Goal: Book appointment/travel/reservation

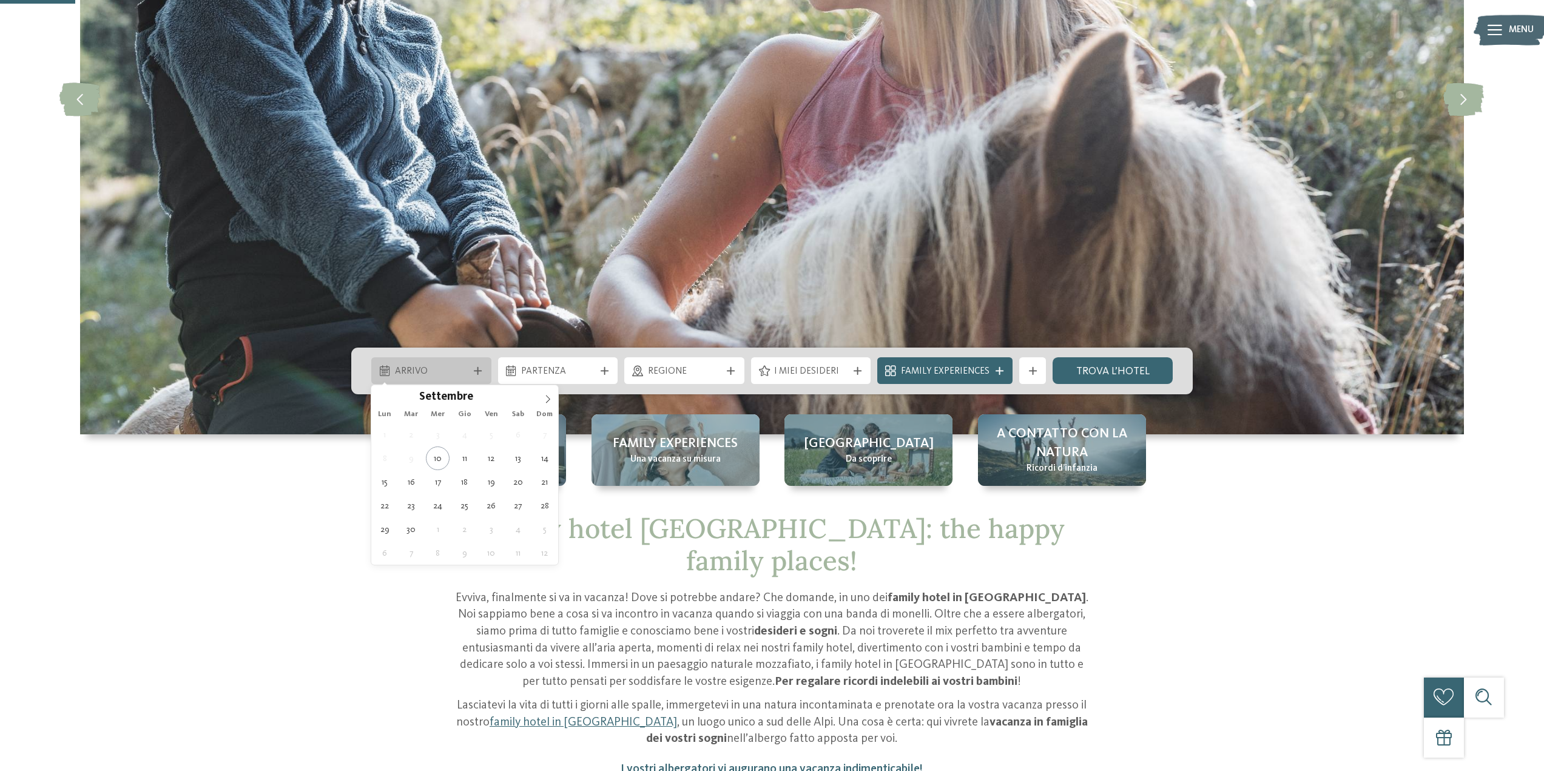
click at [481, 369] on icon at bounding box center [478, 371] width 8 height 8
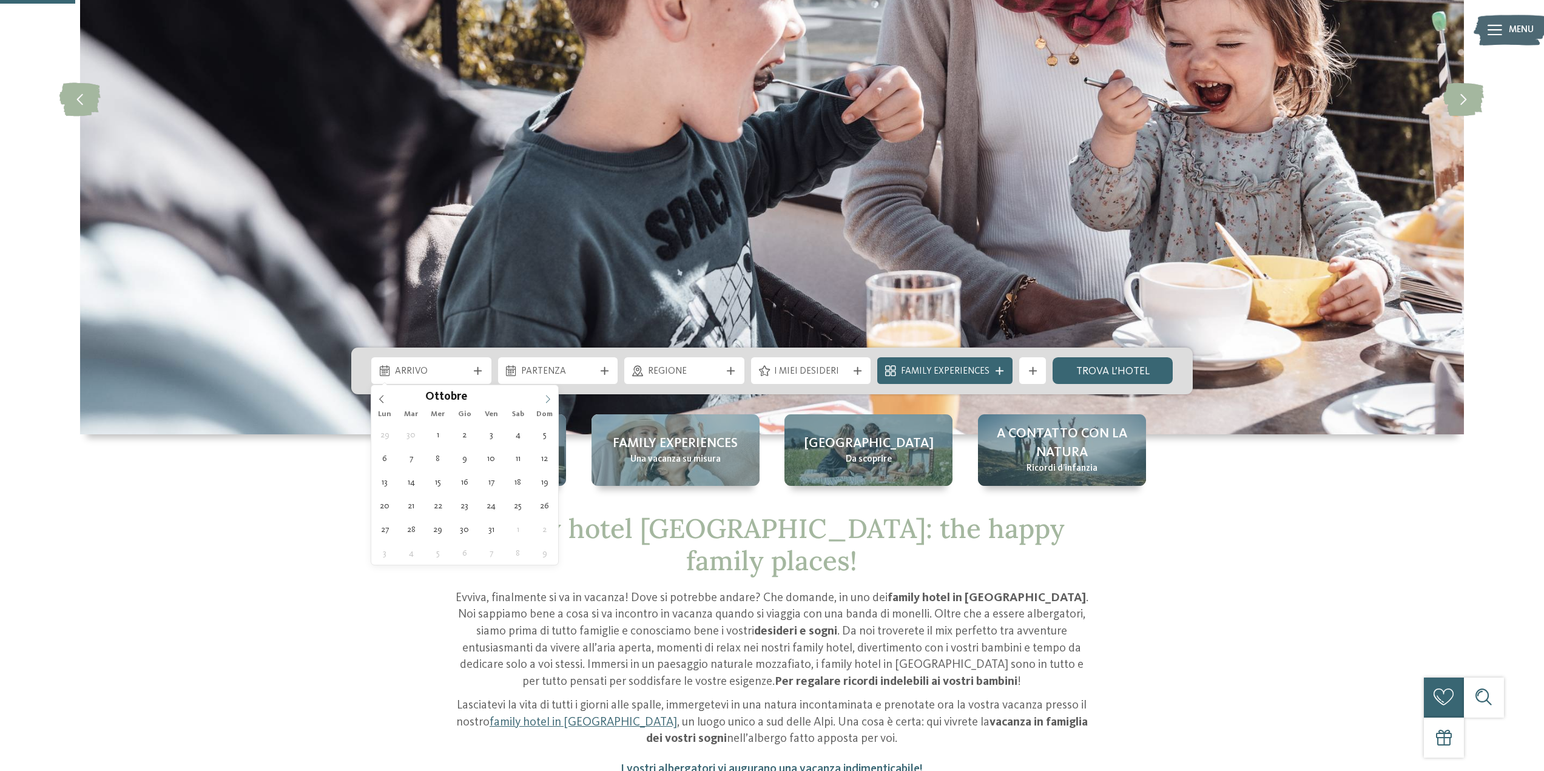
click at [546, 401] on icon at bounding box center [548, 399] width 8 height 8
click at [555, 400] on span at bounding box center [548, 395] width 21 height 21
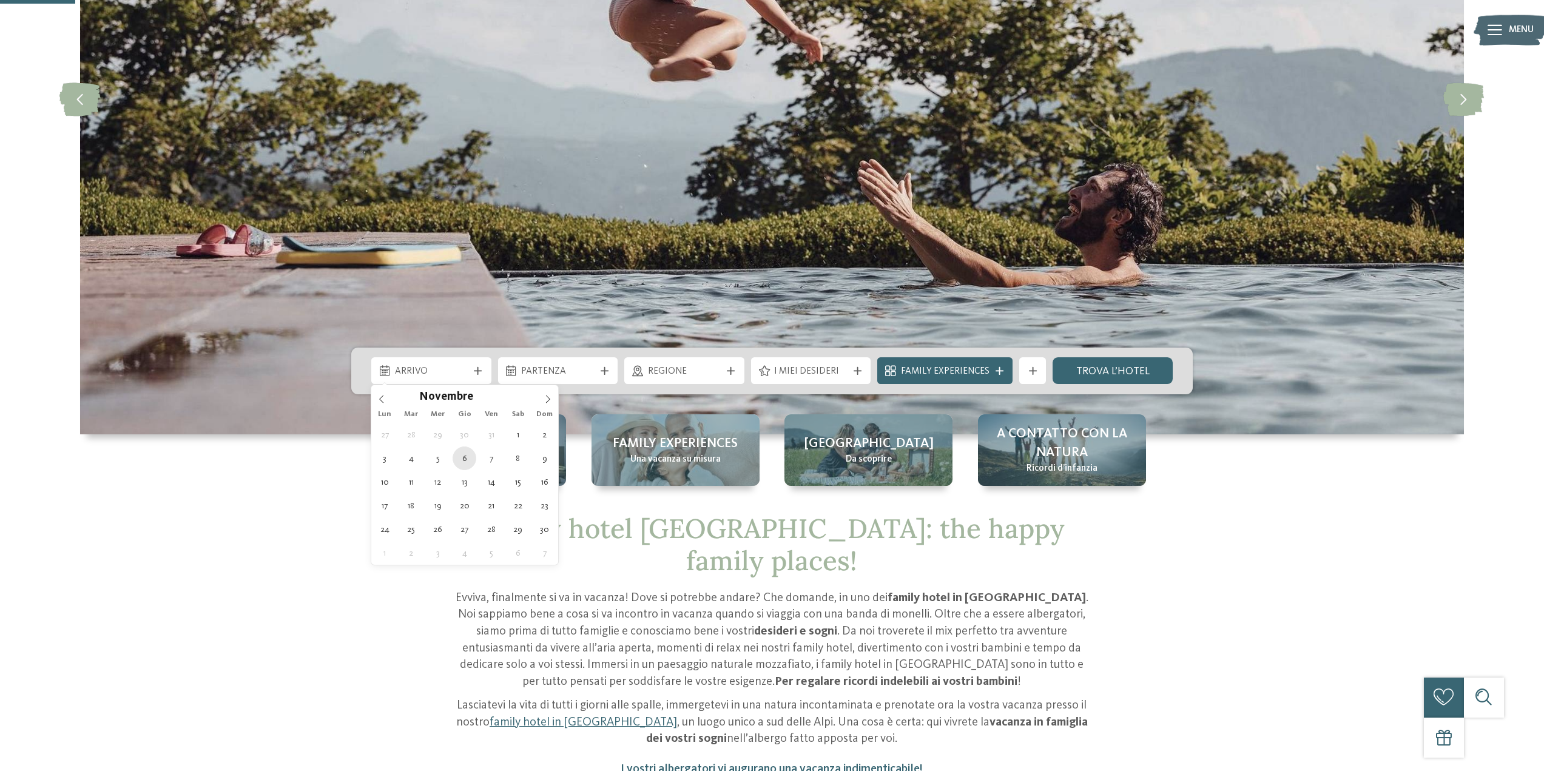
type div "[DATE]"
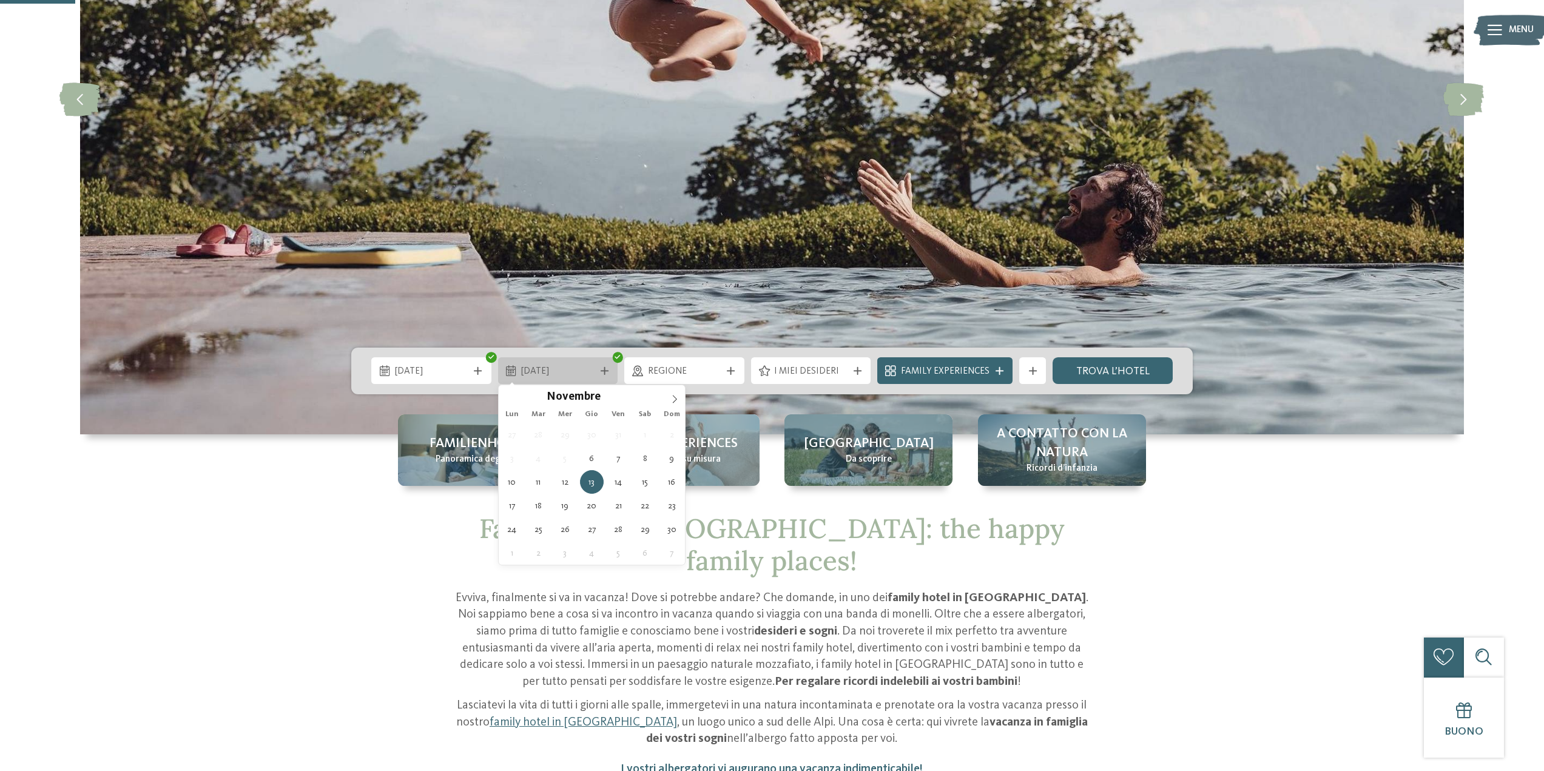
click at [498, 374] on div "[DATE]" at bounding box center [558, 370] width 120 height 27
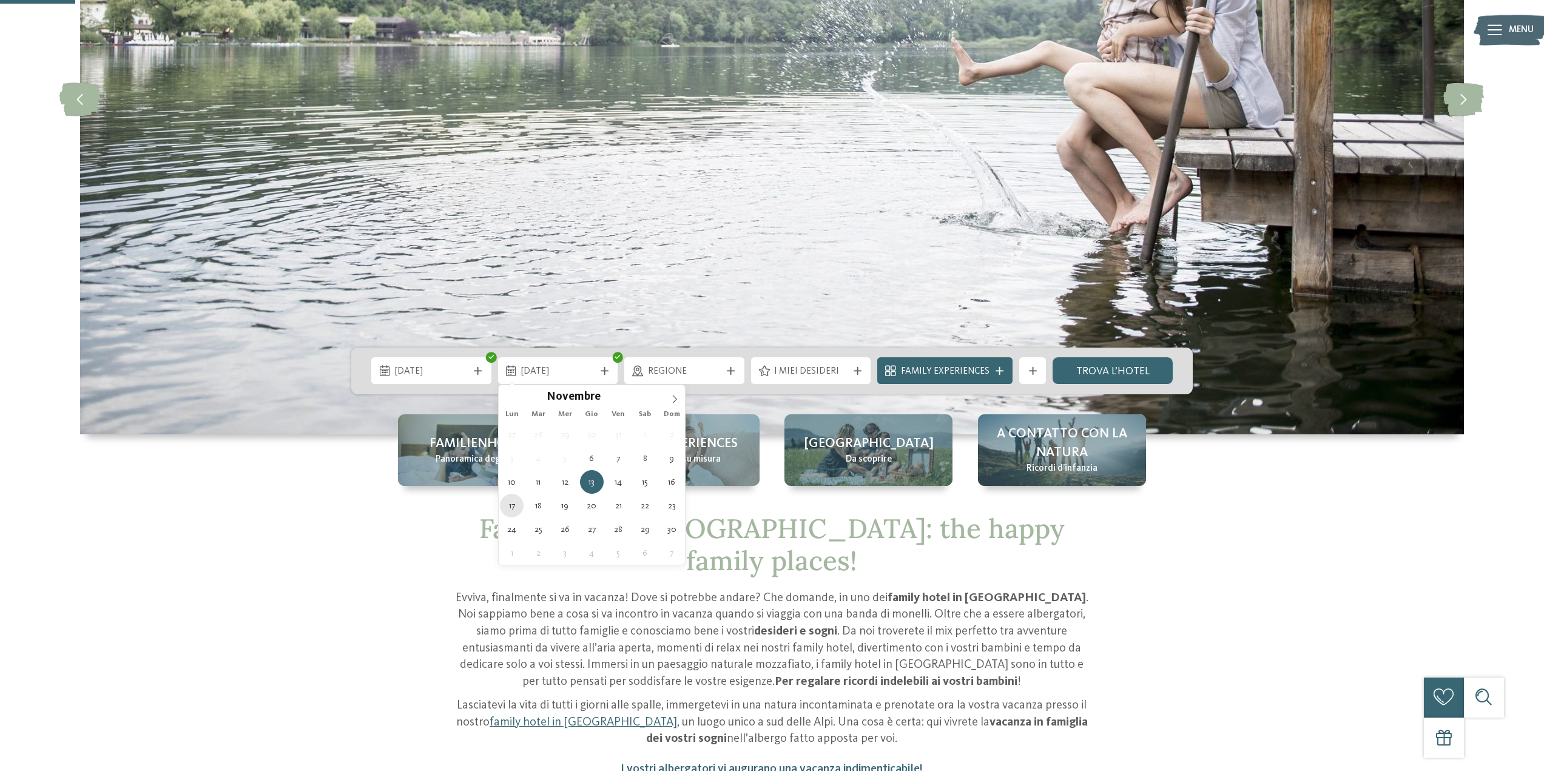
type div "[DATE]"
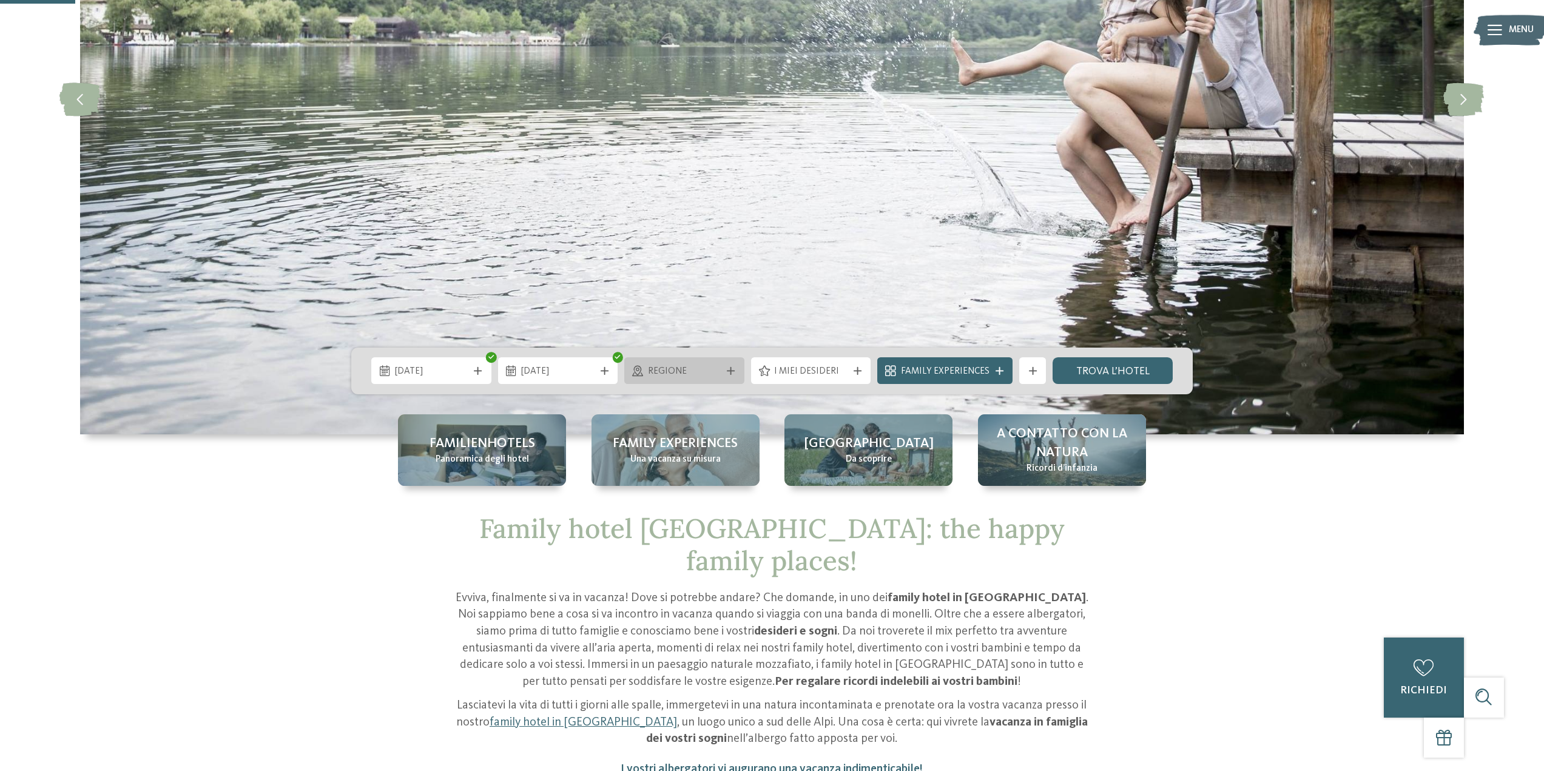
click at [708, 371] on span "Regione" at bounding box center [684, 371] width 73 height 13
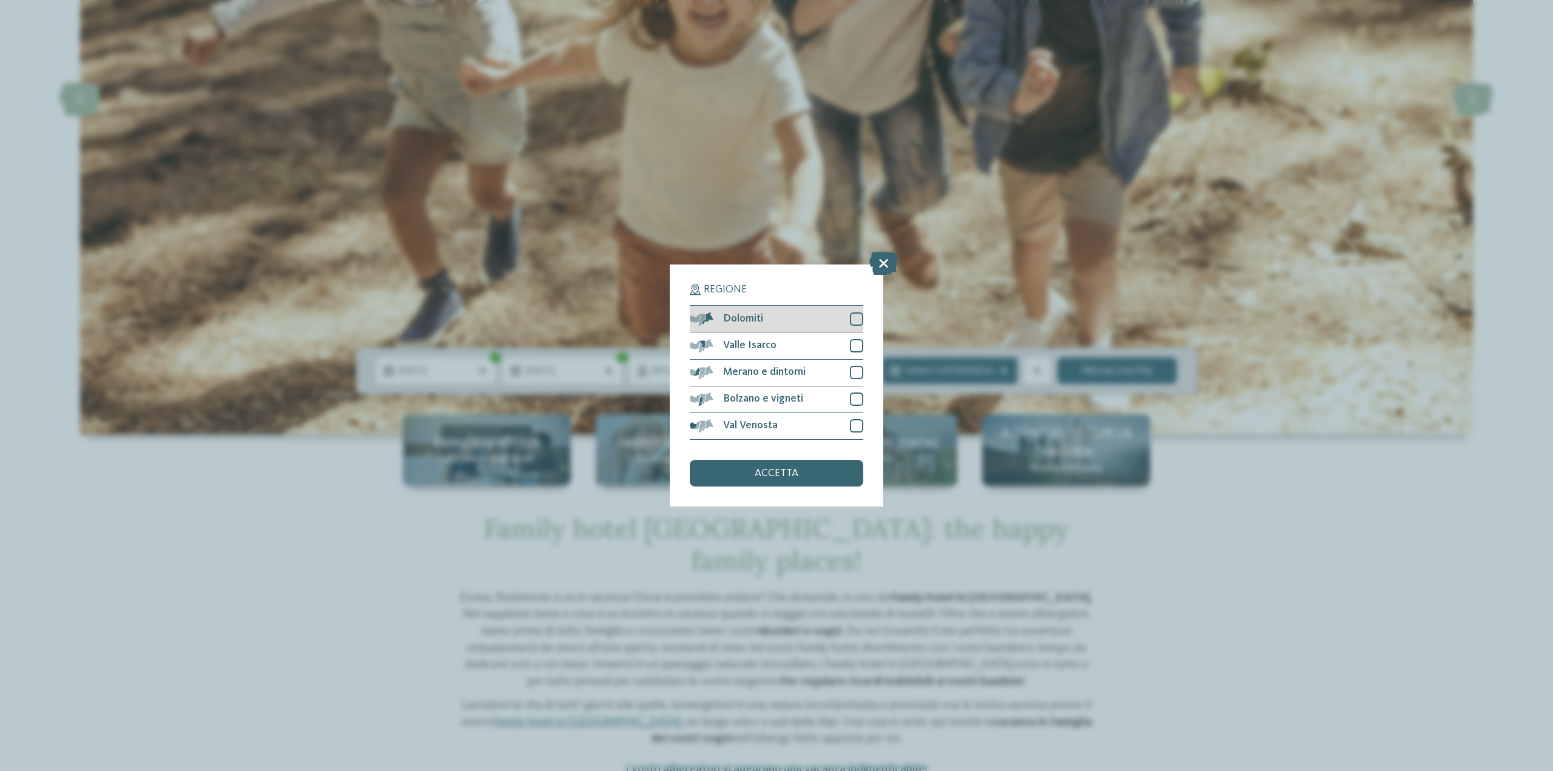
click at [845, 327] on div "Dolomiti" at bounding box center [777, 319] width 174 height 27
click at [815, 471] on div "accetta" at bounding box center [777, 473] width 174 height 27
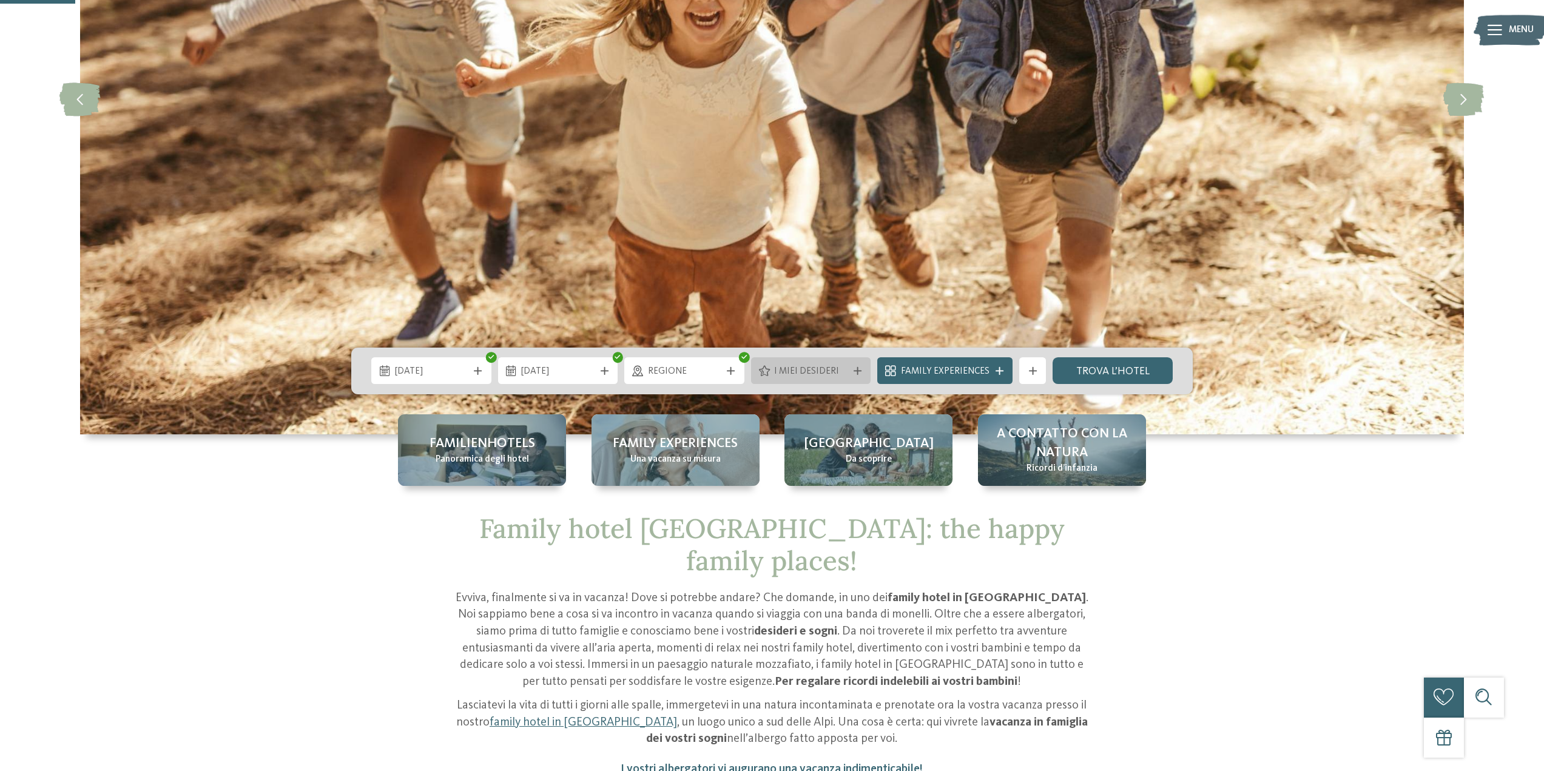
click at [813, 380] on div "I miei desideri" at bounding box center [811, 370] width 120 height 27
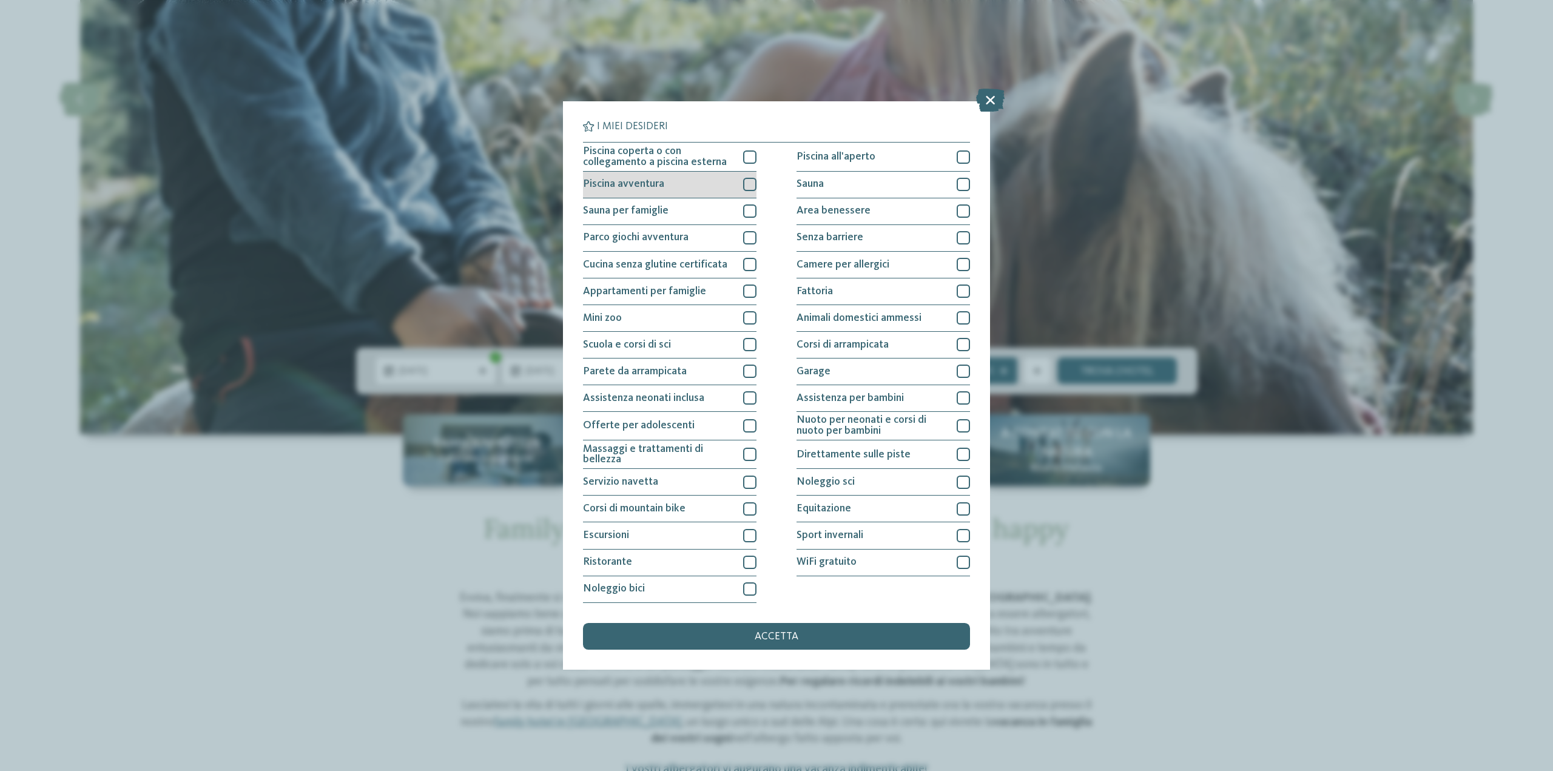
click at [742, 187] on div "Piscina avventura" at bounding box center [670, 185] width 174 height 27
click at [755, 206] on div at bounding box center [749, 210] width 13 height 13
click at [746, 234] on div at bounding box center [749, 237] width 13 height 13
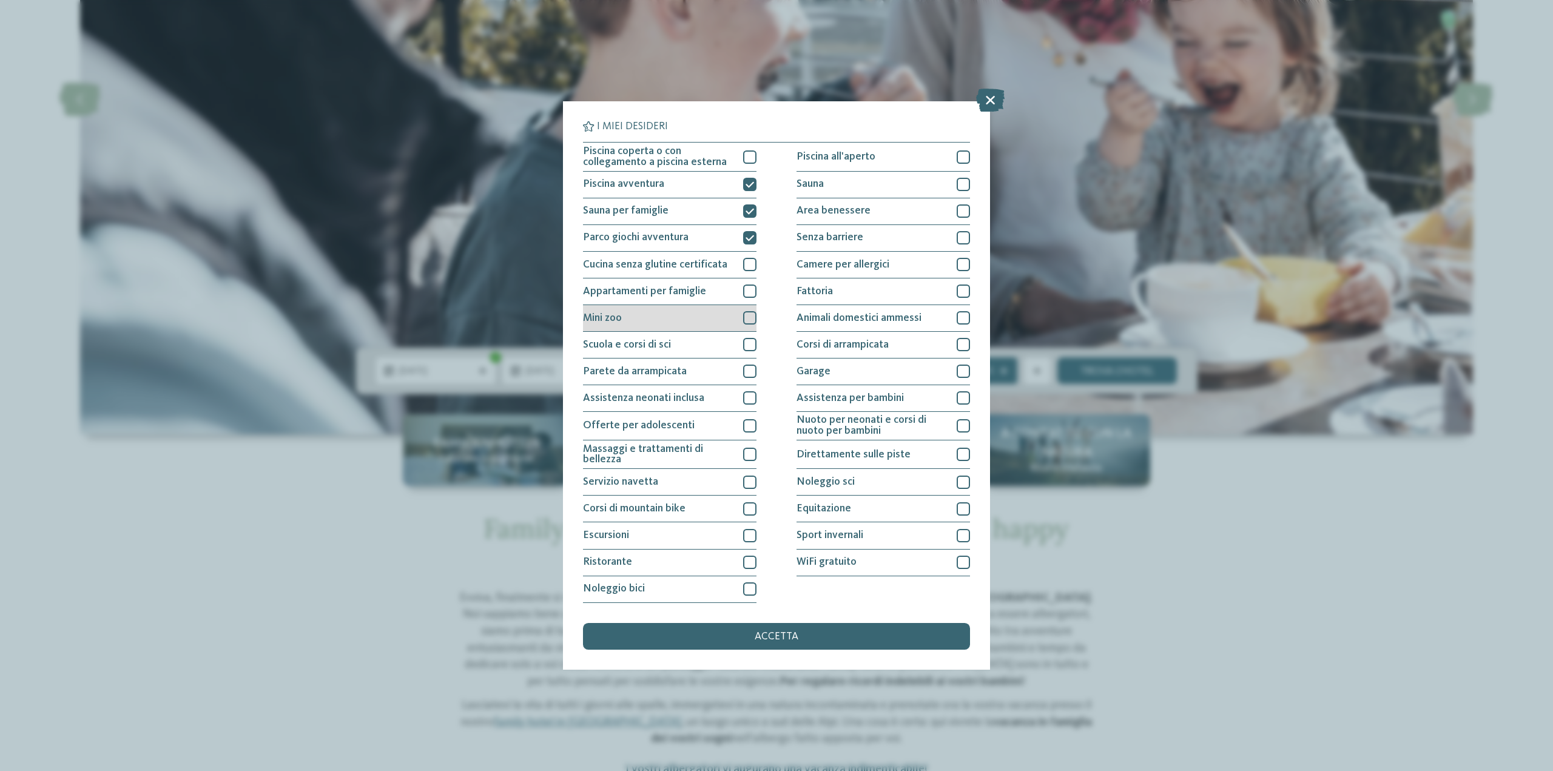
click at [744, 323] on div at bounding box center [749, 317] width 13 height 13
click at [749, 336] on div "Scuola e corsi di sci" at bounding box center [670, 345] width 174 height 27
click at [746, 370] on div at bounding box center [749, 371] width 13 height 13
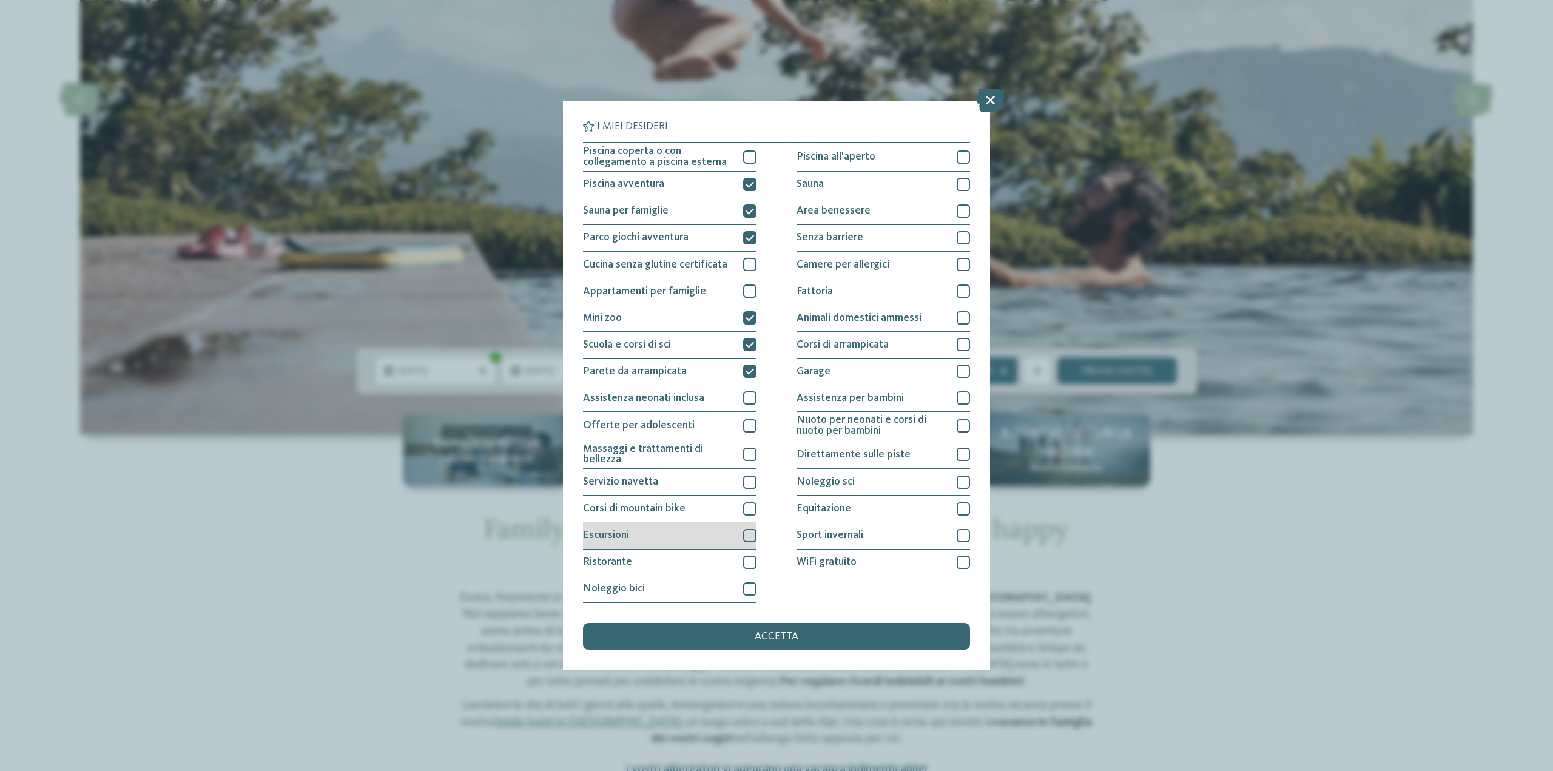
click at [740, 536] on div "Escursioni" at bounding box center [670, 535] width 174 height 27
click at [745, 561] on div at bounding box center [749, 562] width 13 height 13
click at [747, 595] on div at bounding box center [749, 588] width 13 height 13
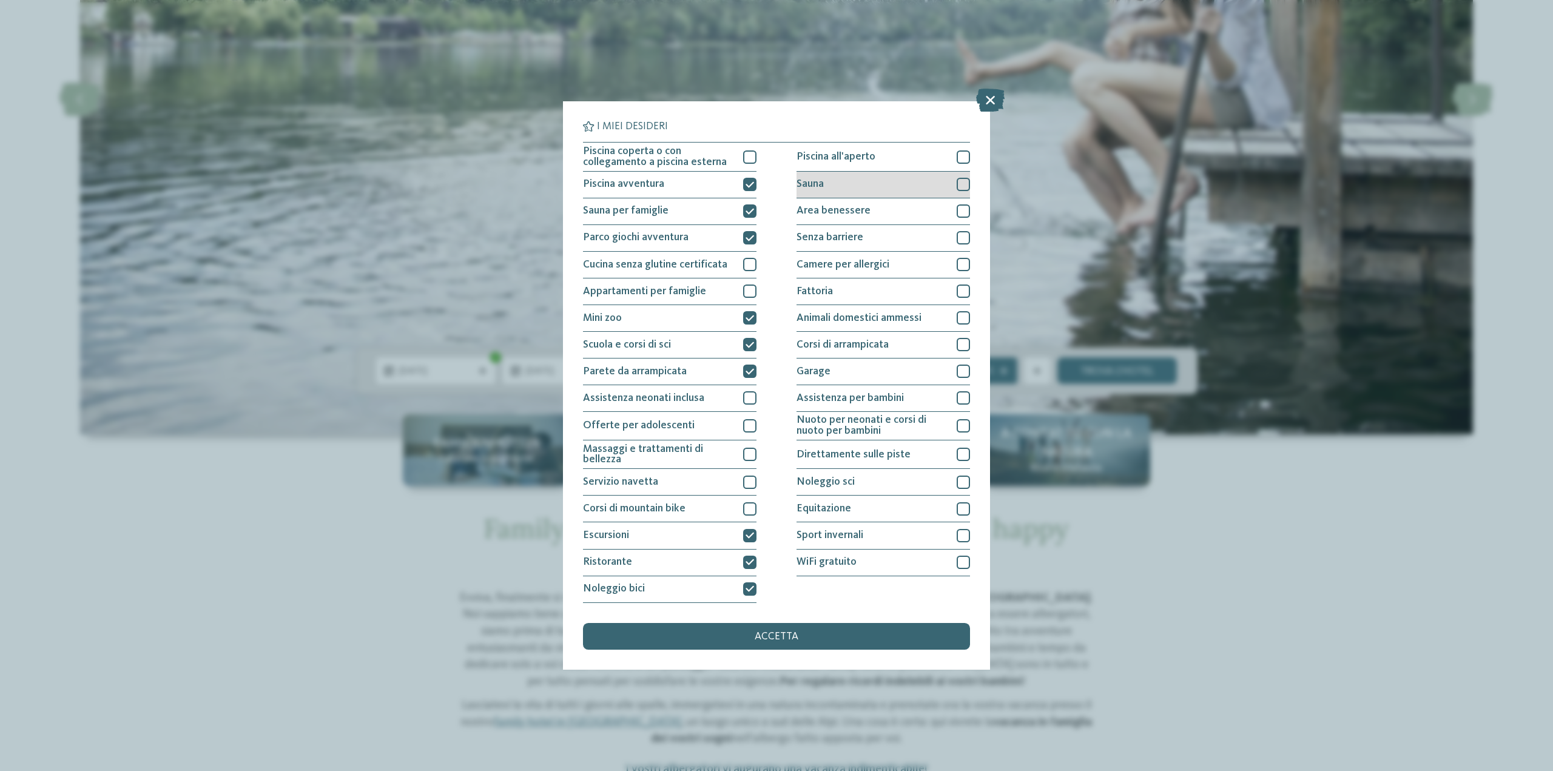
click at [950, 184] on div "Sauna" at bounding box center [884, 185] width 174 height 27
click at [953, 219] on div "Area benessere" at bounding box center [884, 211] width 174 height 27
click at [948, 405] on div "Assistenza per bambini" at bounding box center [884, 398] width 174 height 27
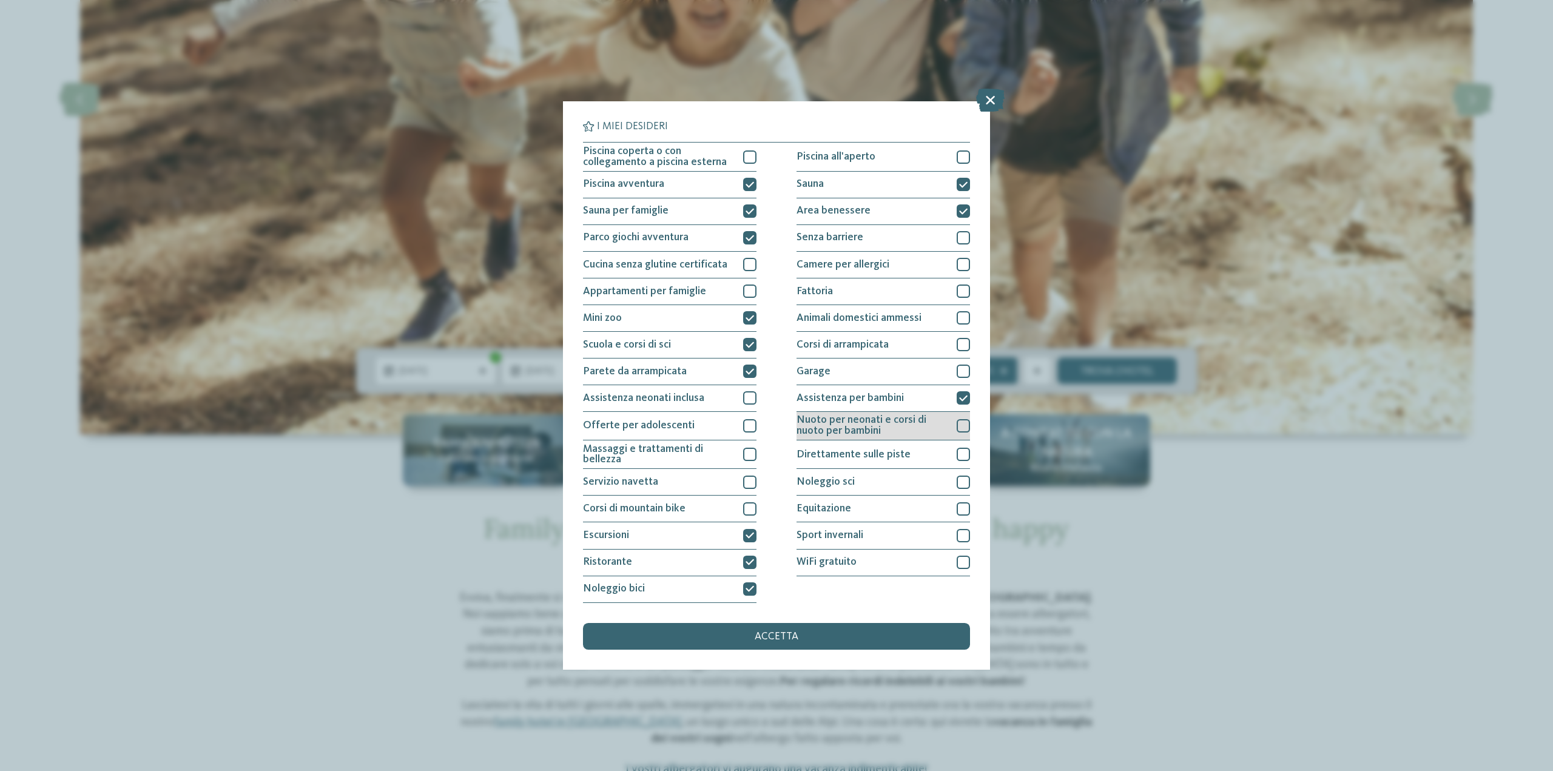
click at [960, 427] on div at bounding box center [963, 425] width 13 height 13
click at [933, 636] on div "accetta" at bounding box center [776, 636] width 387 height 27
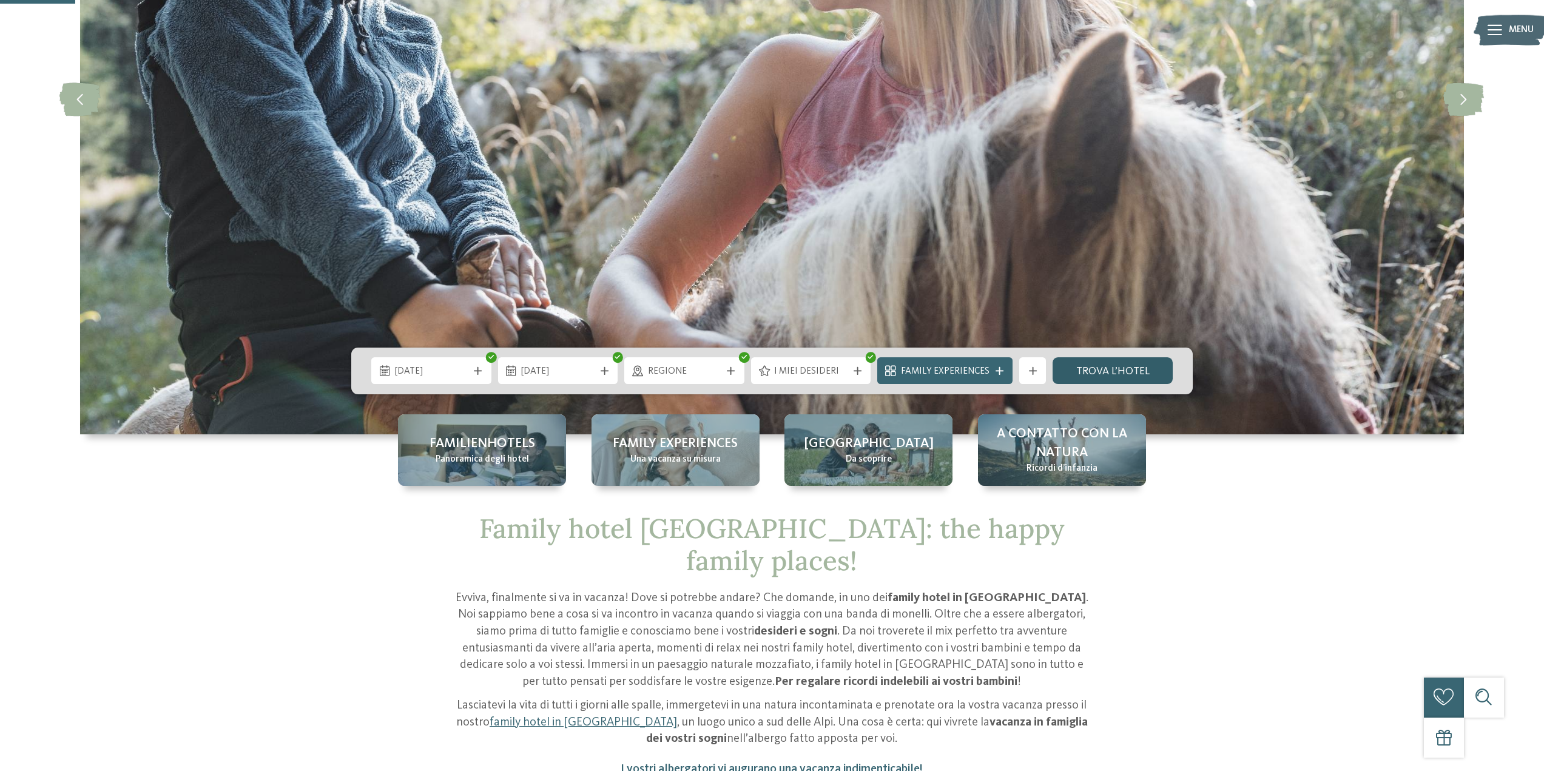
click at [1113, 371] on link "trova l’hotel" at bounding box center [1113, 370] width 120 height 27
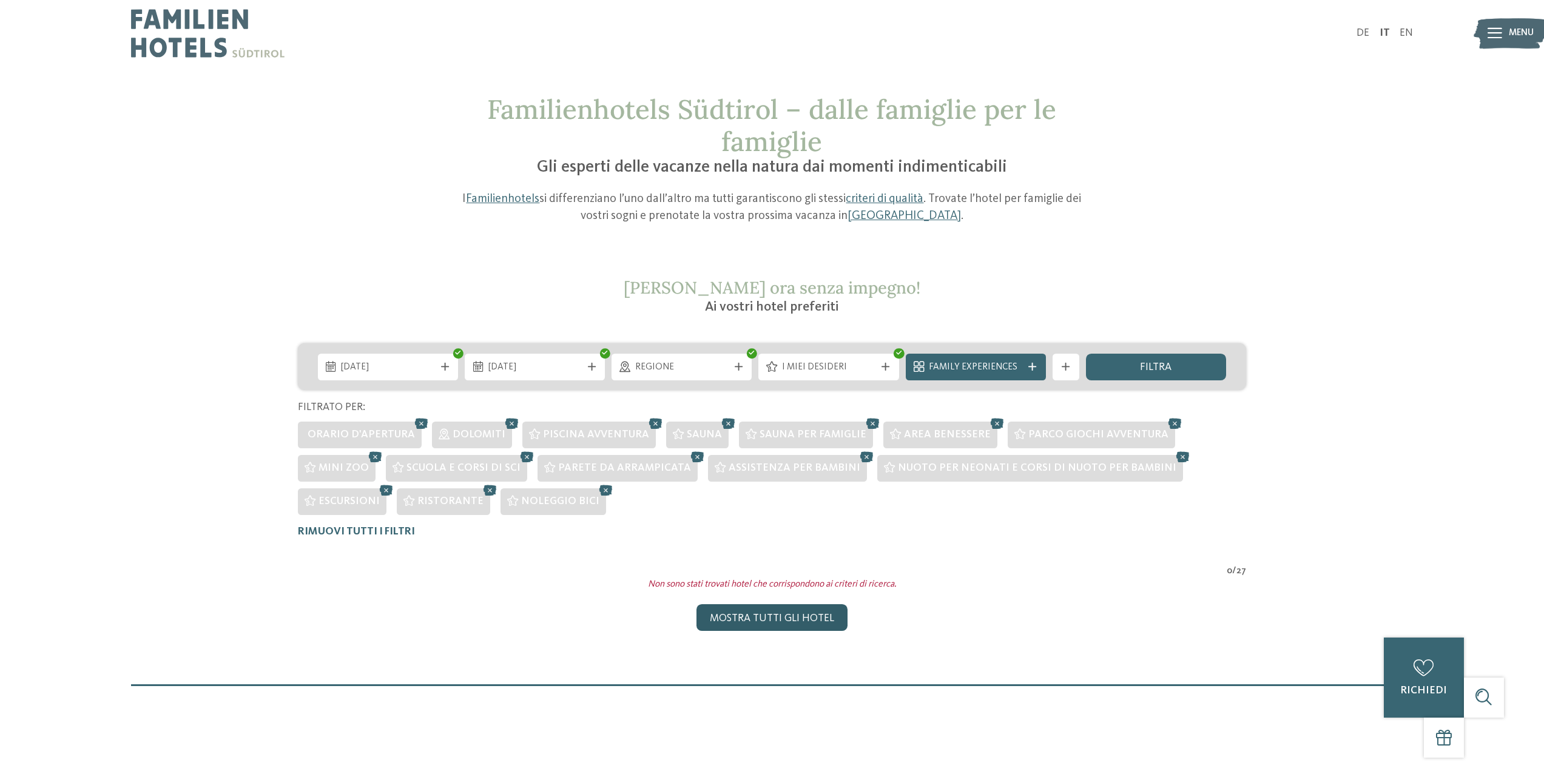
click at [798, 627] on div "Mostra tutti gli hotel" at bounding box center [772, 617] width 151 height 27
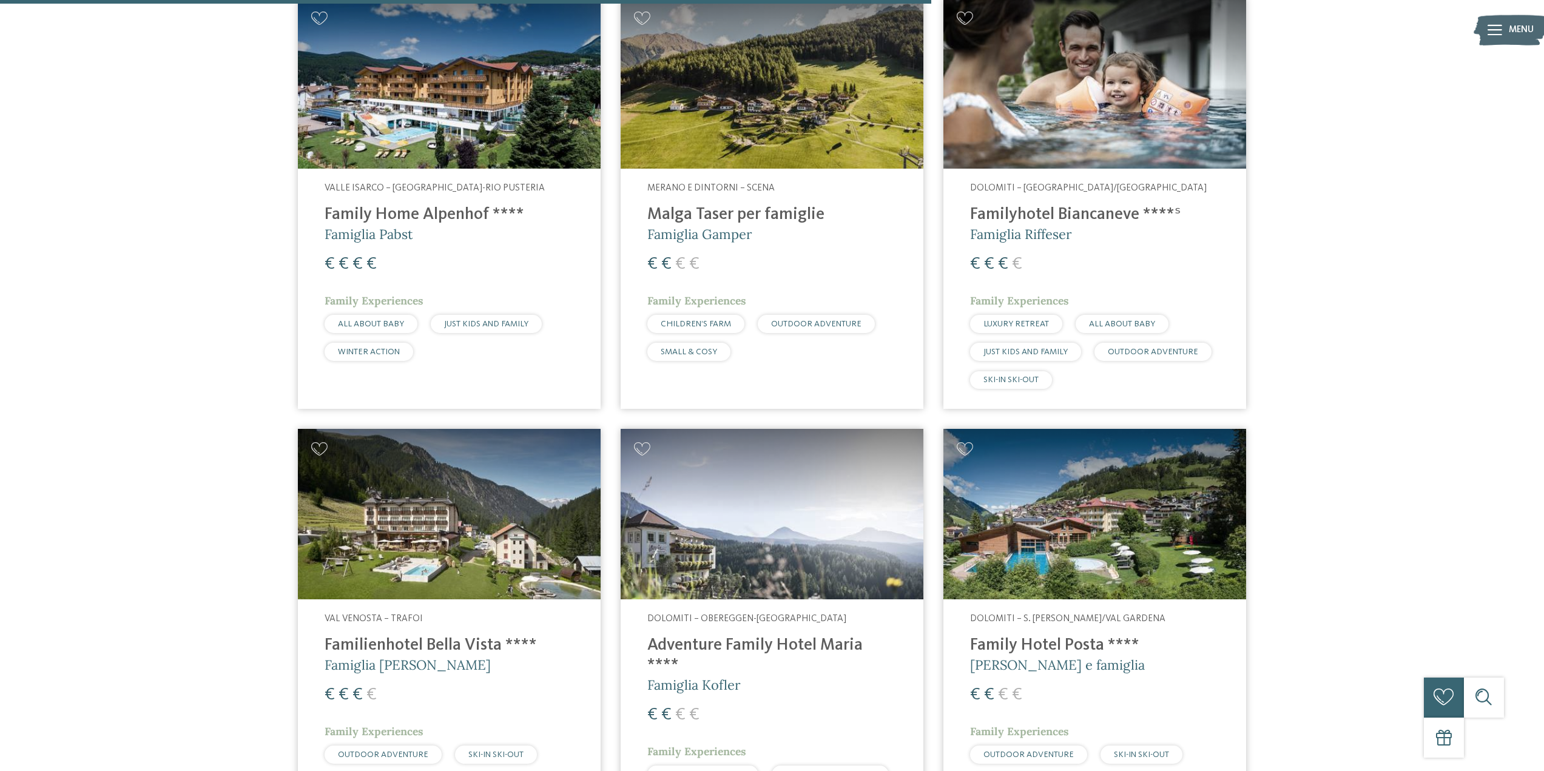
scroll to position [2426, 0]
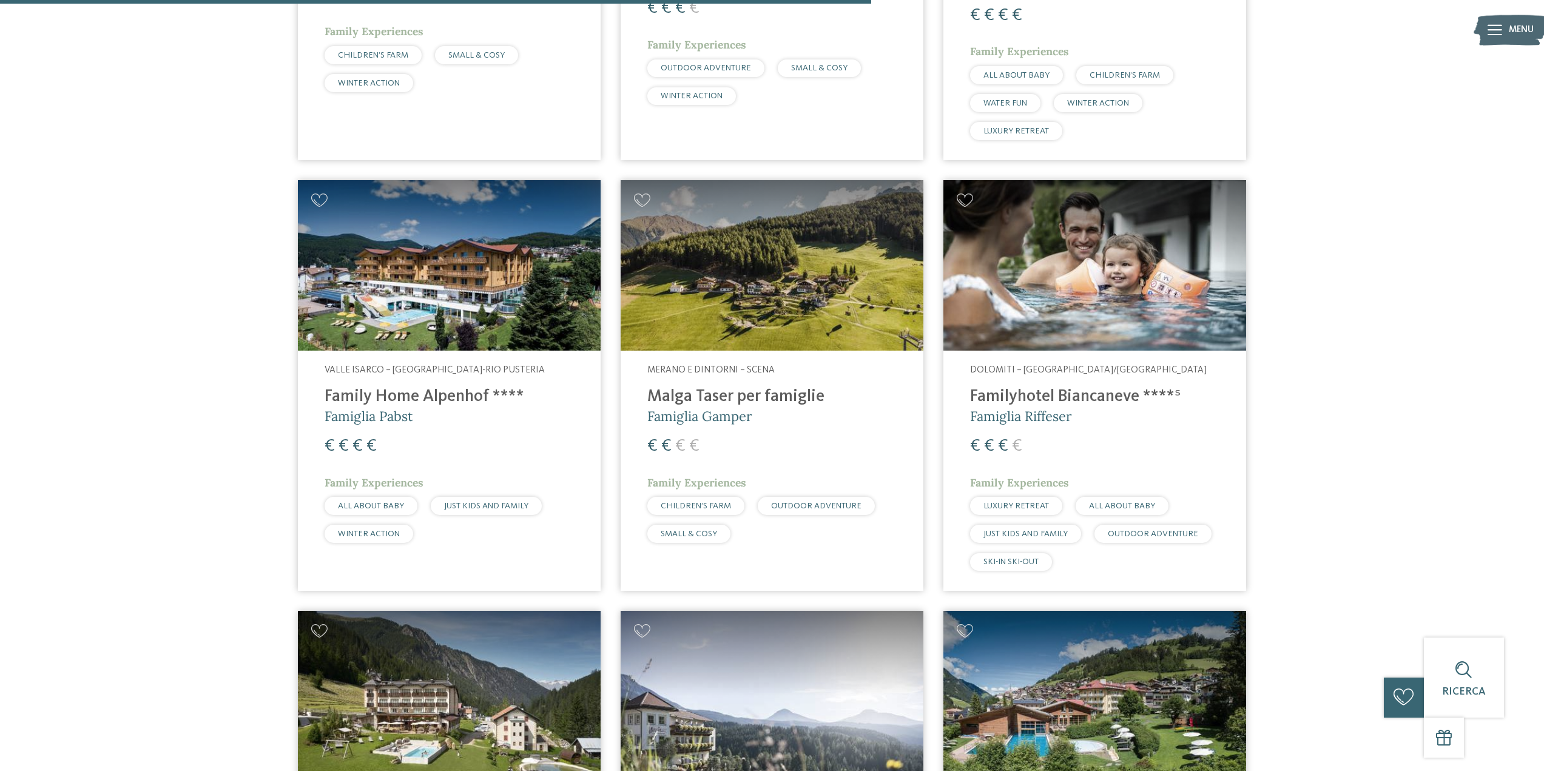
click at [1183, 332] on img at bounding box center [1094, 265] width 303 height 170
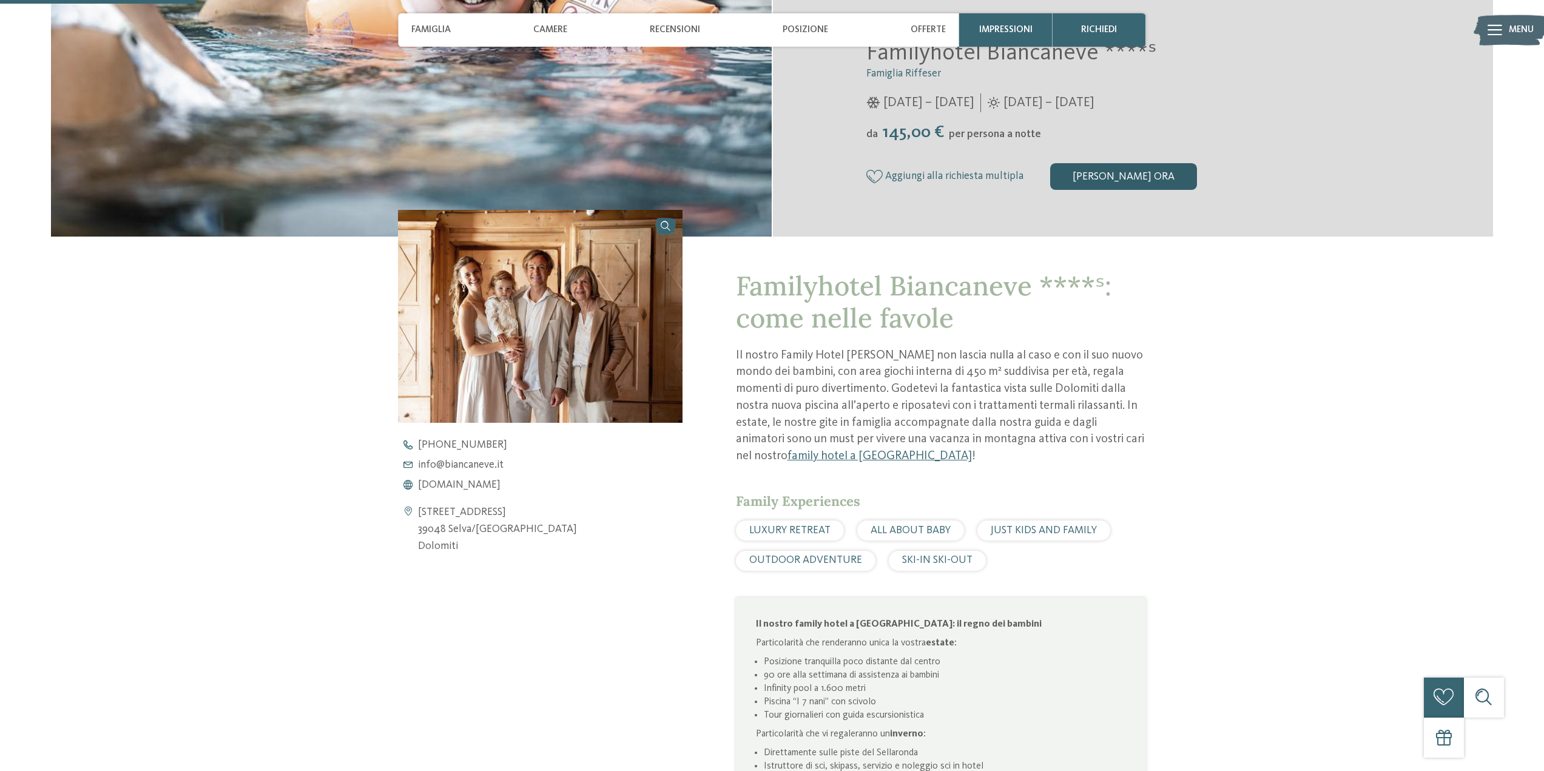
scroll to position [364, 0]
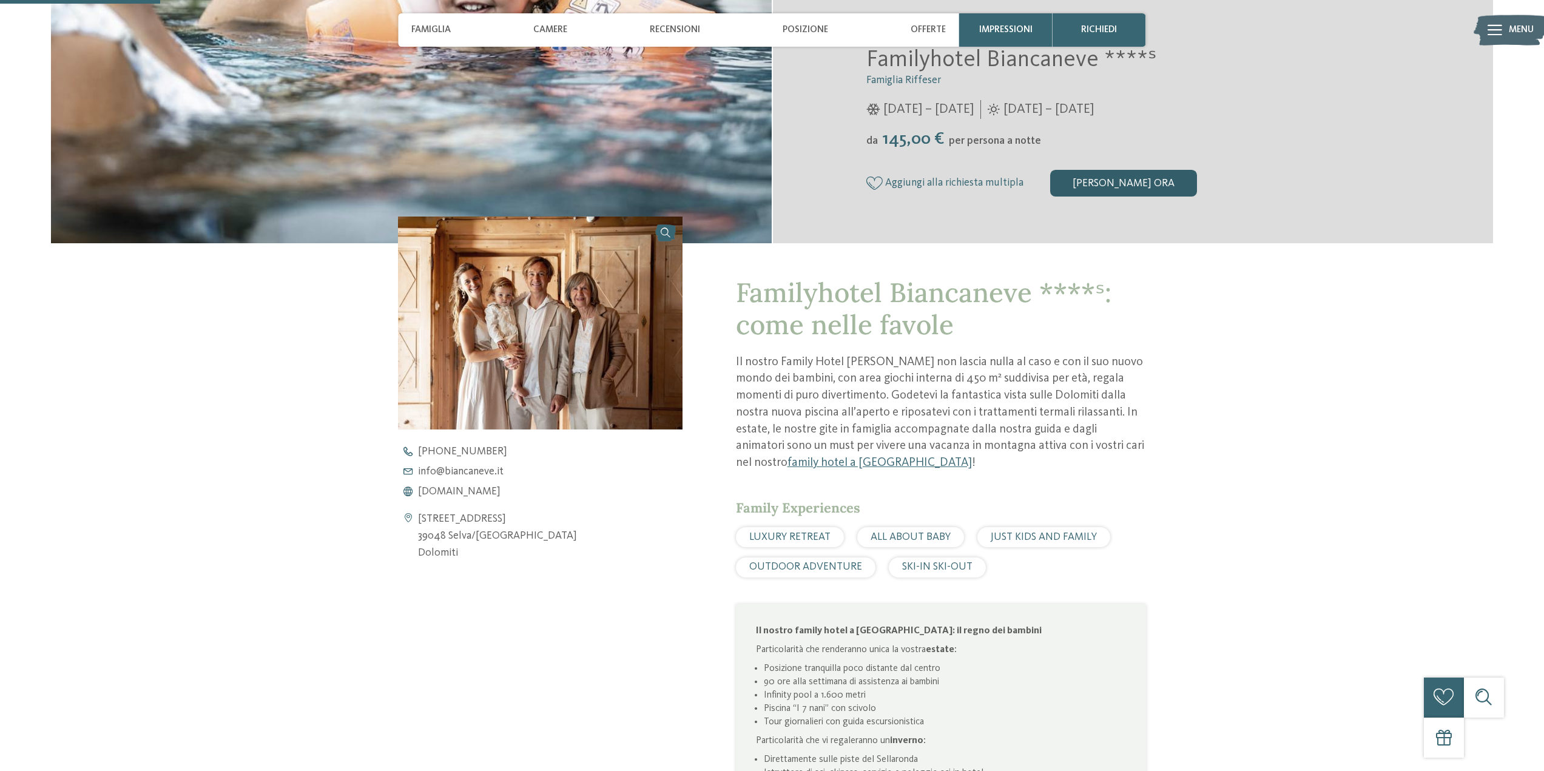
click at [1117, 183] on div "[PERSON_NAME] ora" at bounding box center [1123, 183] width 147 height 27
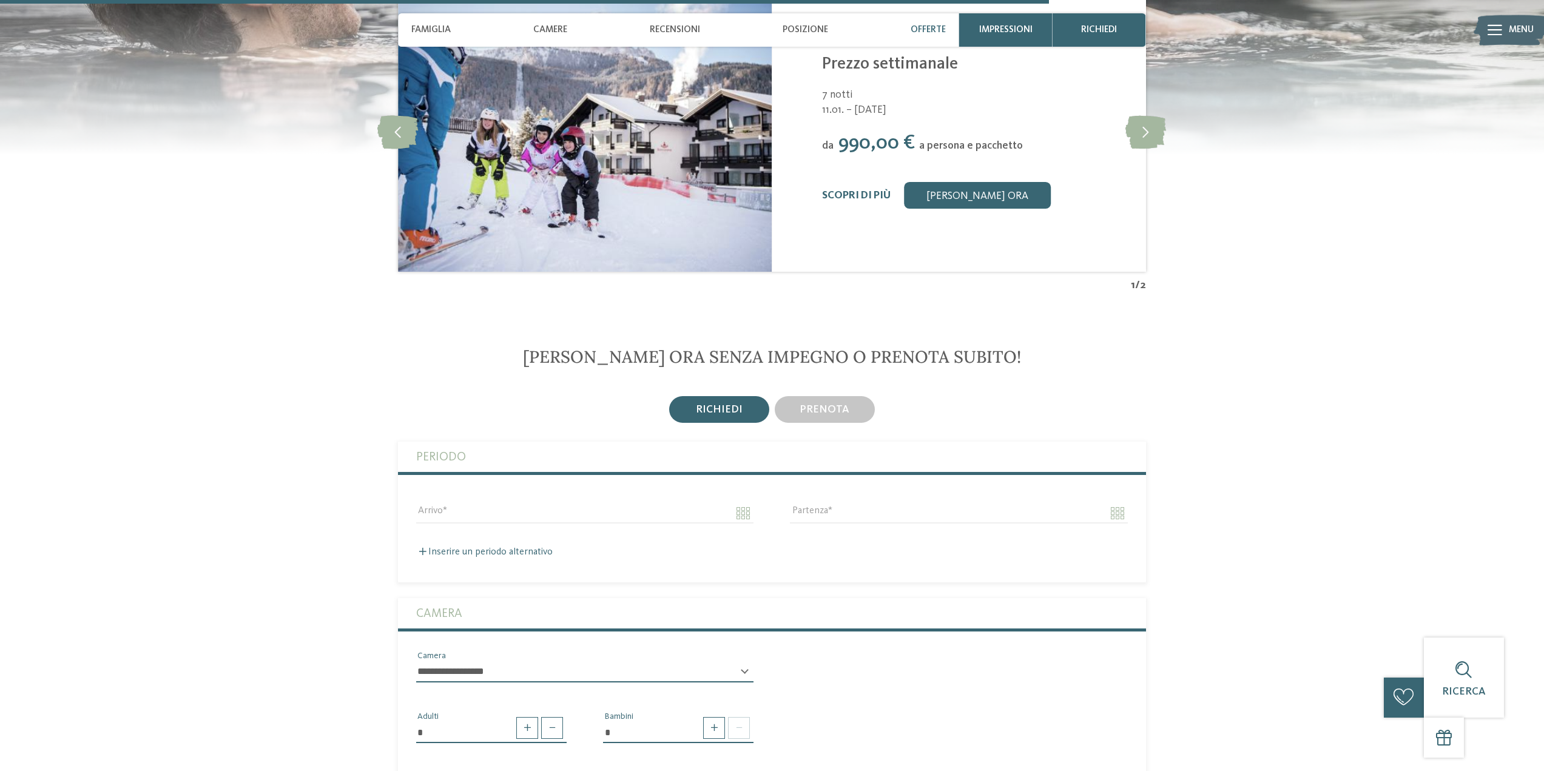
scroll to position [2270, 0]
